Goal: Transaction & Acquisition: Purchase product/service

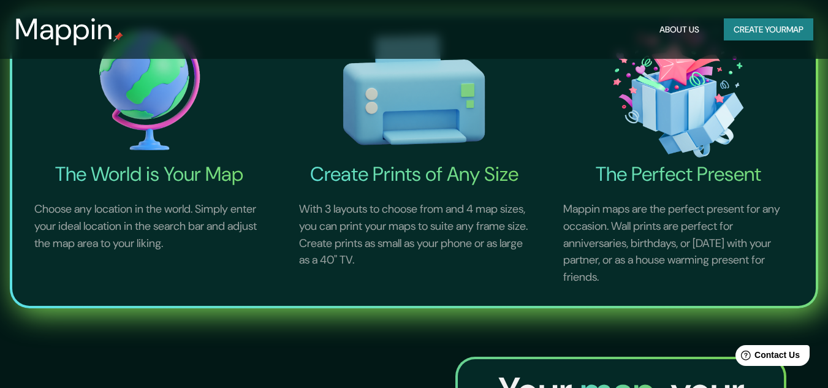
scroll to position [306, 0]
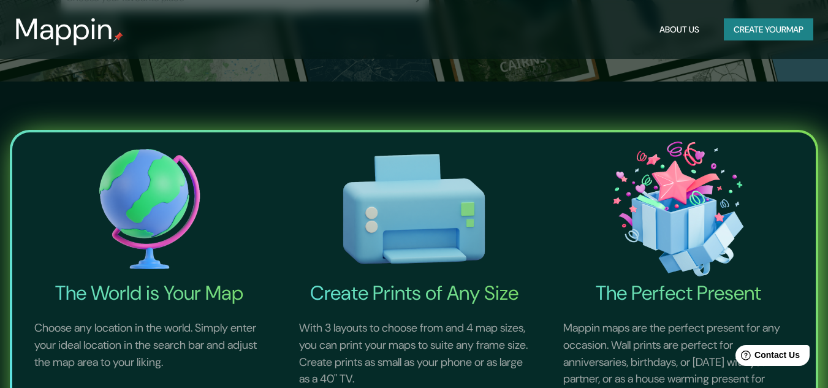
click at [141, 180] on img at bounding box center [150, 208] width 260 height 143
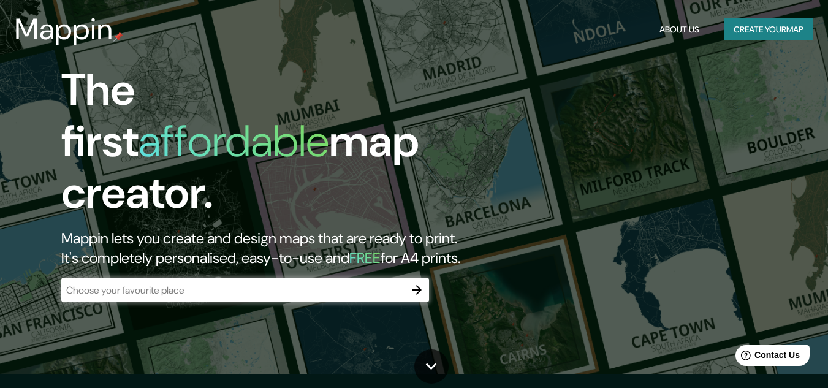
scroll to position [0, 0]
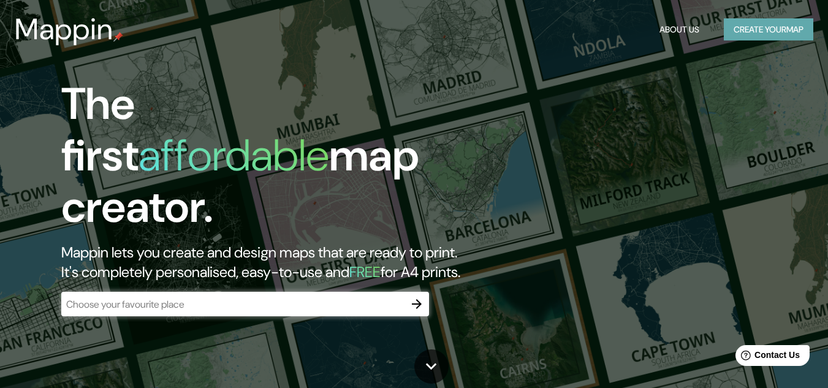
click at [759, 35] on button "Create your map" at bounding box center [768, 29] width 89 height 23
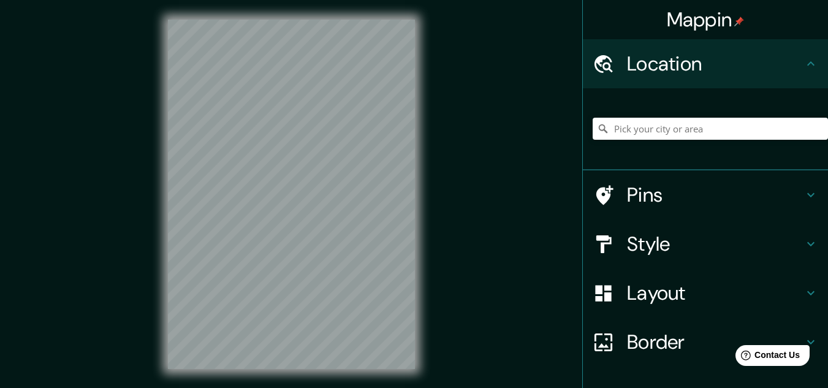
click at [769, 28] on div "Mappin" at bounding box center [705, 19] width 245 height 39
click at [627, 340] on h4 "Border" at bounding box center [715, 342] width 176 height 25
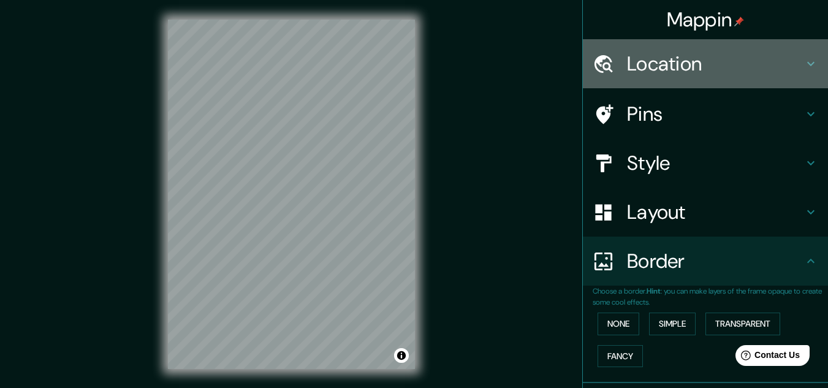
click at [664, 57] on h4 "Location" at bounding box center [715, 63] width 176 height 25
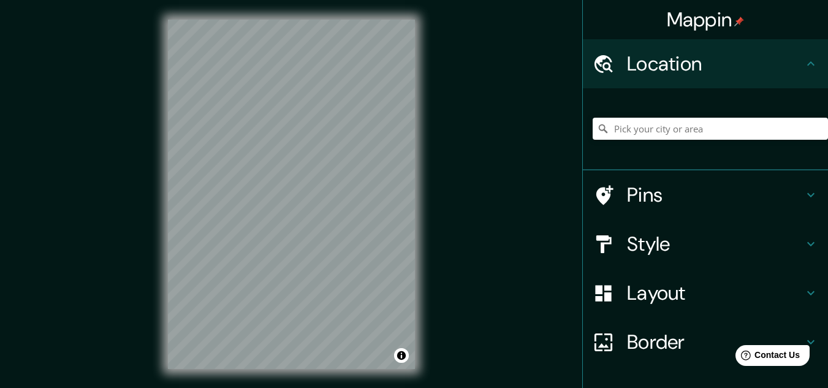
click at [639, 258] on div "Style" at bounding box center [705, 243] width 245 height 49
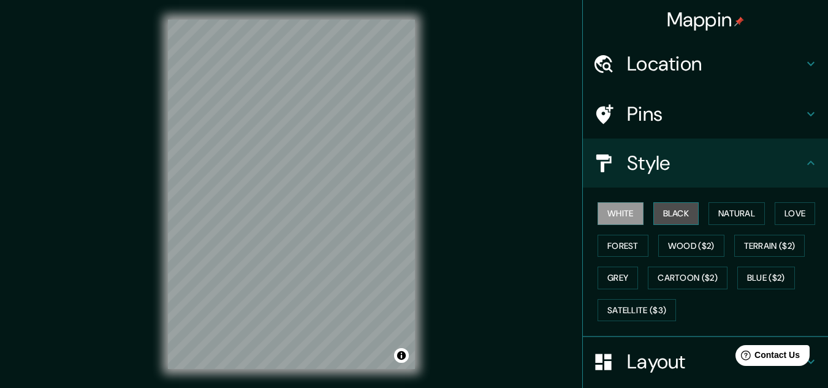
click at [681, 205] on button "Black" at bounding box center [676, 213] width 46 height 23
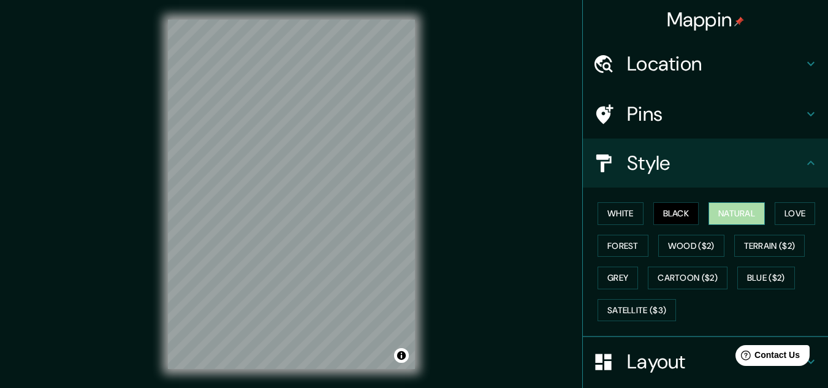
click at [715, 214] on button "Natural" at bounding box center [736, 213] width 56 height 23
click at [789, 219] on button "Love" at bounding box center [795, 213] width 40 height 23
click at [748, 222] on button "Natural" at bounding box center [736, 213] width 56 height 23
click at [609, 237] on button "Forest" at bounding box center [622, 246] width 51 height 23
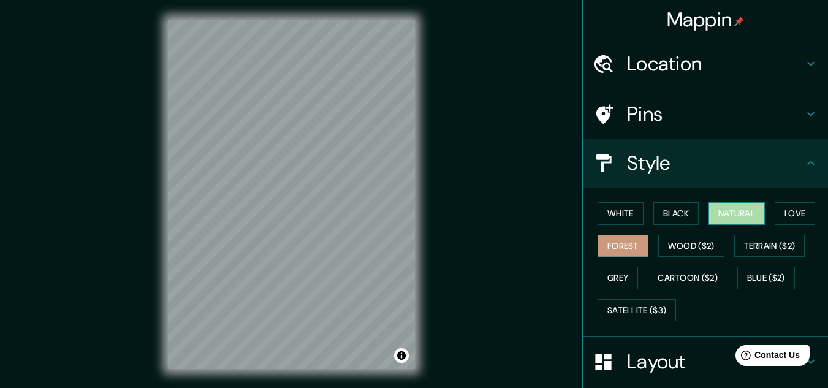
click at [716, 216] on button "Natural" at bounding box center [736, 213] width 56 height 23
click at [514, 201] on div "Mappin Location Pins Style White Black Natural Love Forest Wood ($2) Terrain ($…" at bounding box center [414, 204] width 828 height 408
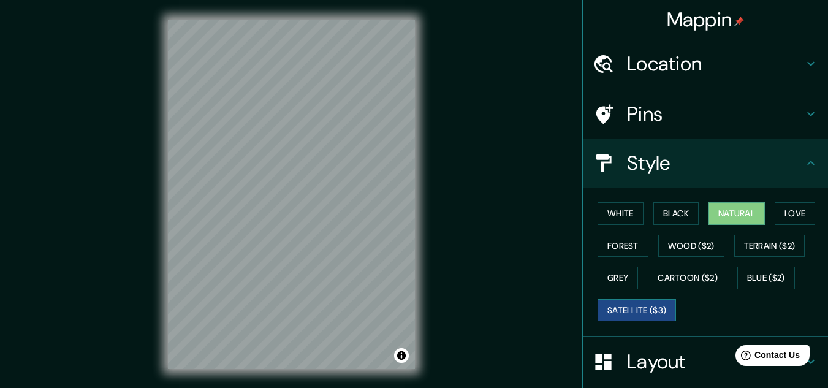
click at [639, 309] on button "Satellite ($3)" at bounding box center [636, 310] width 78 height 23
click at [685, 112] on h4 "Pins" at bounding box center [715, 114] width 176 height 25
